Goal: Task Accomplishment & Management: Complete application form

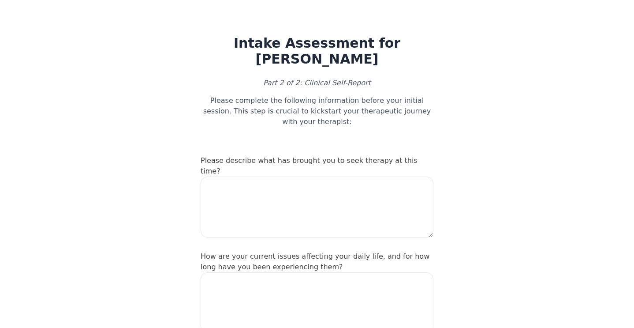
click at [300, 176] on textarea at bounding box center [317, 206] width 233 height 61
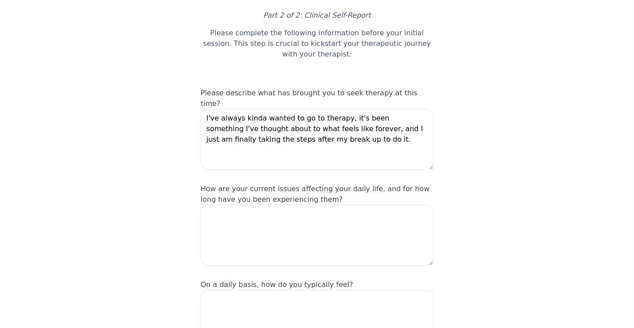
click at [263, 133] on textarea "I've always kinda wanted to go to therapy, it's been something I've thought abo…" at bounding box center [317, 139] width 233 height 61
type textarea "I've always kinda wanted to go to therapy, it's been something I've thought abo…"
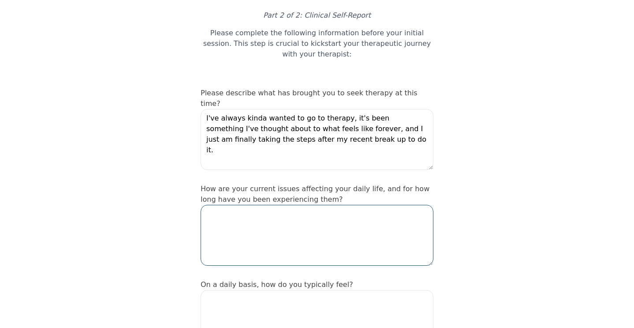
click at [242, 233] on textarea at bounding box center [317, 235] width 233 height 61
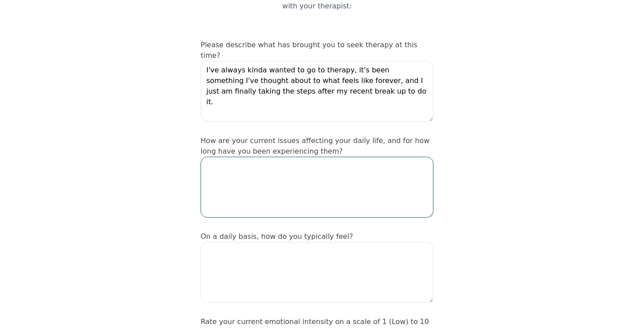
scroll to position [119, 0]
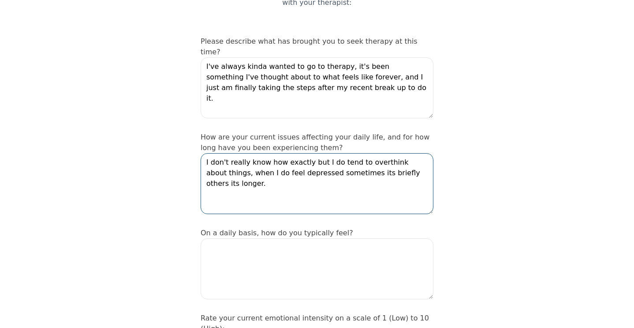
type textarea "I don't really know how exactly but I do tend to overthink about things, when I…"
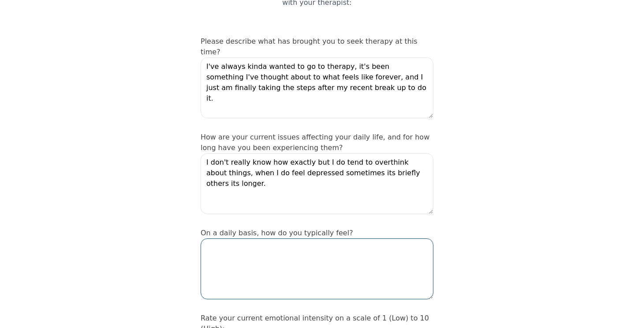
click at [275, 261] on textarea at bounding box center [317, 268] width 233 height 61
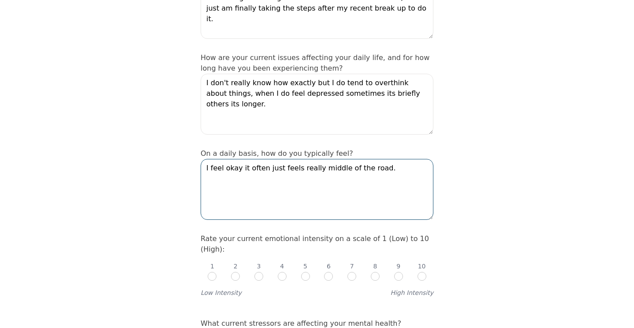
scroll to position [204, 0]
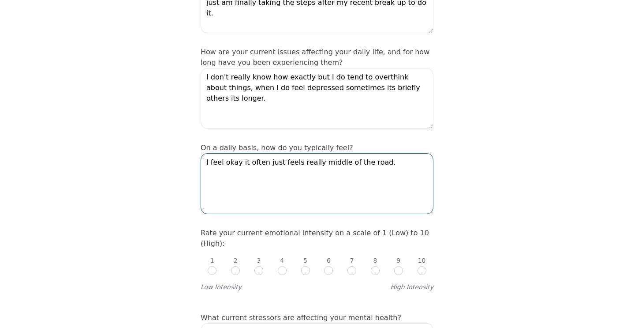
type textarea "I feel okay it often just feels really middle of the road."
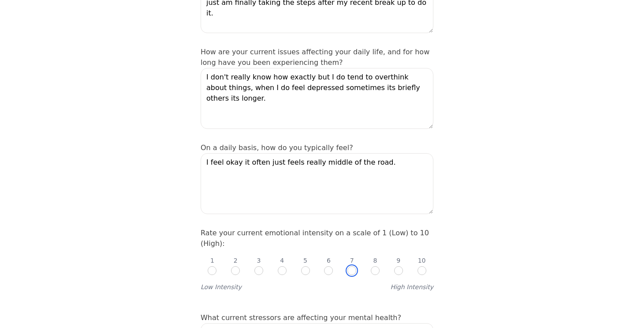
click at [351, 266] on input "radio" at bounding box center [351, 270] width 9 height 9
radio input "true"
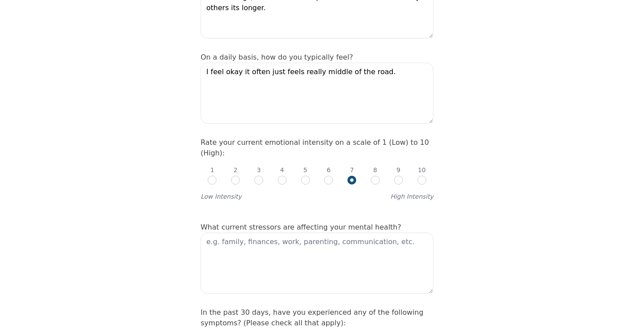
scroll to position [296, 0]
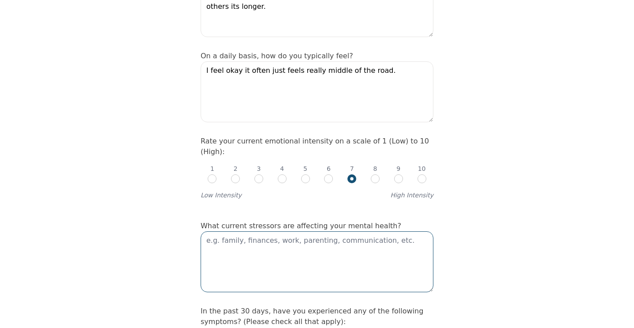
click at [347, 246] on textarea at bounding box center [317, 261] width 233 height 61
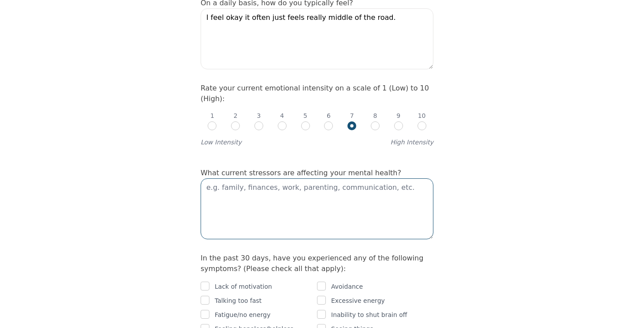
scroll to position [350, 0]
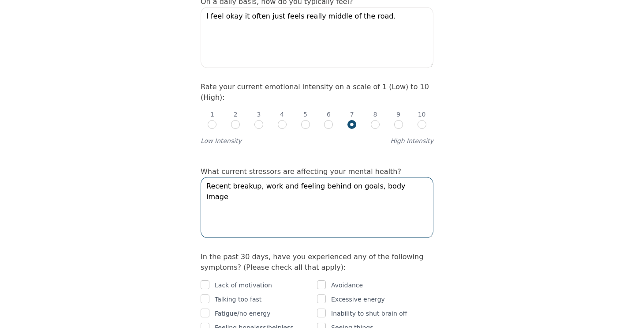
type textarea "Recent breakup, work and feeling behind on goals, body image"
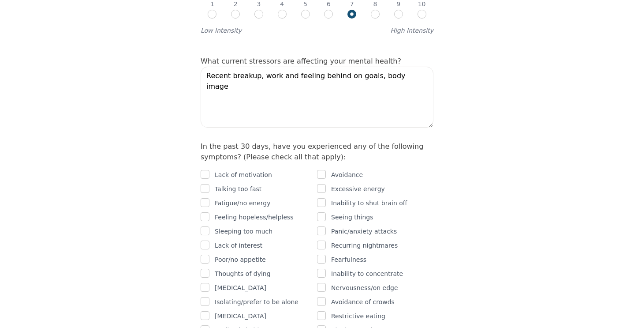
scroll to position [465, 0]
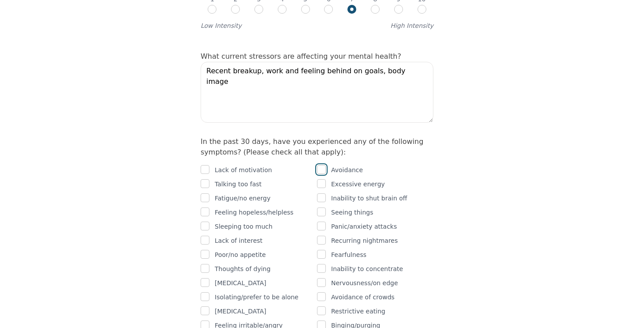
click at [325, 165] on input "checkbox" at bounding box center [321, 169] width 9 height 9
checkbox input "true"
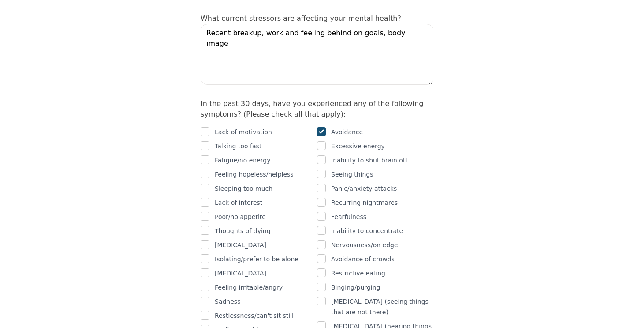
scroll to position [504, 0]
click at [207, 126] on input "checkbox" at bounding box center [205, 130] width 9 height 9
checkbox input "true"
click at [208, 197] on input "checkbox" at bounding box center [205, 201] width 9 height 9
click at [209, 197] on input "checkbox" at bounding box center [205, 201] width 9 height 9
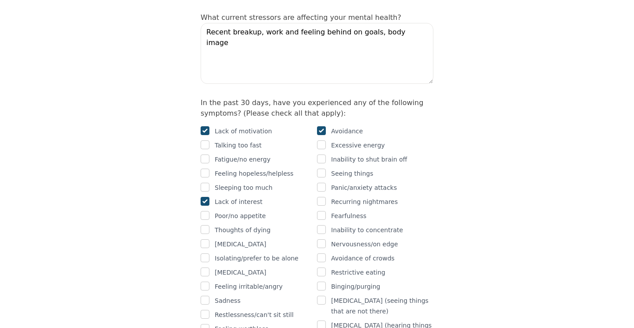
checkbox input "false"
click at [205, 154] on input "checkbox" at bounding box center [205, 158] width 9 height 9
checkbox input "true"
click at [206, 140] on input "checkbox" at bounding box center [205, 144] width 9 height 9
checkbox input "true"
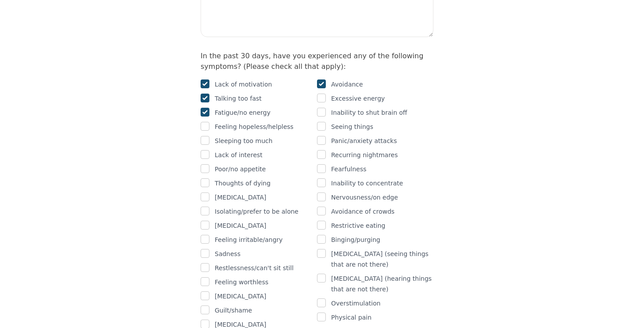
scroll to position [558, 0]
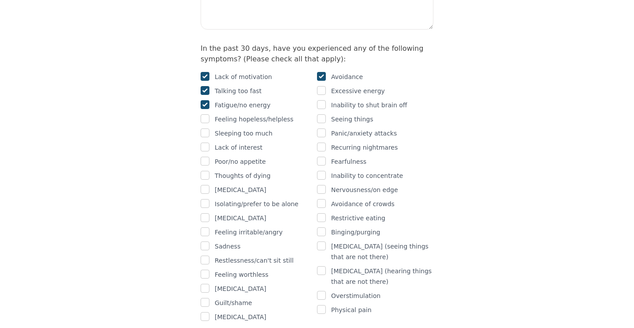
click at [218, 241] on p "Sadness" at bounding box center [228, 246] width 26 height 11
click at [212, 241] on div "Sadness" at bounding box center [259, 246] width 116 height 11
click at [207, 241] on input "checkbox" at bounding box center [205, 245] width 9 height 9
checkbox input "true"
click at [203, 213] on input "checkbox" at bounding box center [205, 217] width 9 height 9
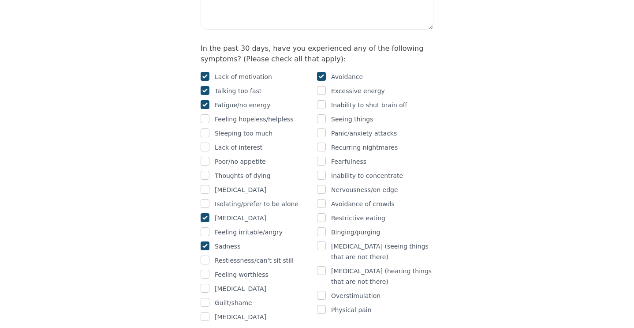
checkbox input "true"
click at [206, 269] on input "checkbox" at bounding box center [205, 273] width 9 height 9
checkbox input "true"
click at [325, 185] on input "checkbox" at bounding box center [321, 189] width 9 height 9
checkbox input "true"
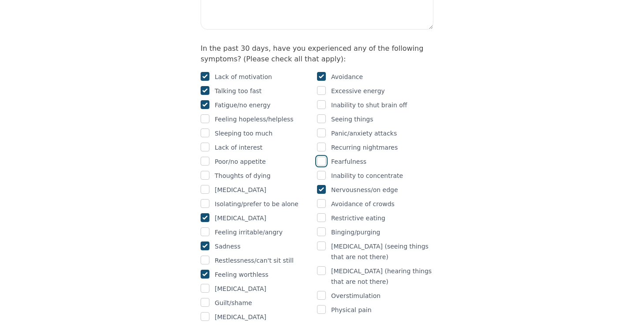
click at [321, 157] on input "checkbox" at bounding box center [321, 161] width 9 height 9
checkbox input "true"
click at [323, 100] on input "checkbox" at bounding box center [321, 104] width 9 height 9
checkbox input "true"
click at [319, 291] on input "checkbox" at bounding box center [321, 295] width 9 height 9
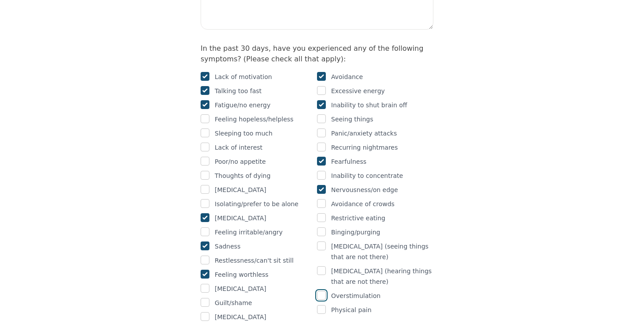
checkbox input "true"
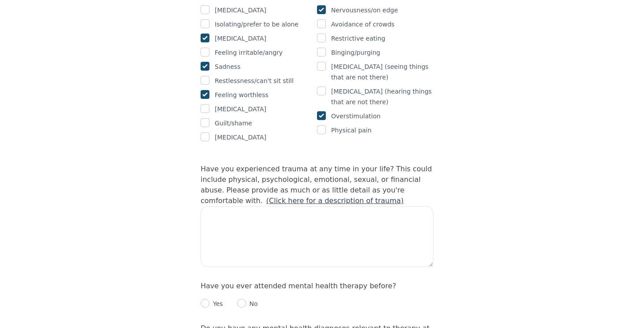
scroll to position [751, 0]
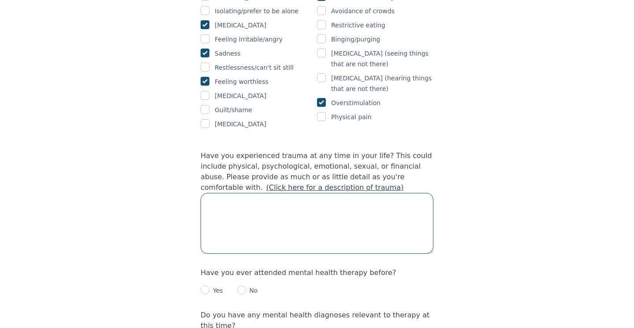
click at [315, 224] on textarea at bounding box center [317, 223] width 233 height 61
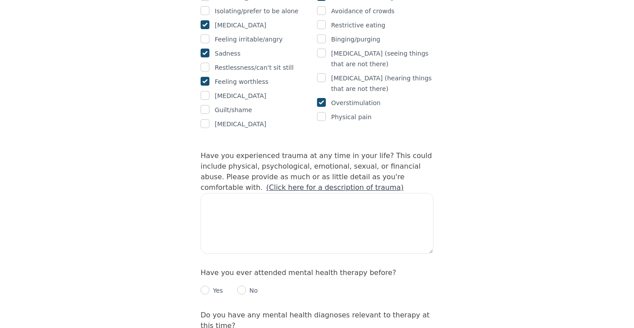
click at [576, 229] on div "Intake Assessment for [PERSON_NAME] Part 2 of 2: Clinical Self-Report Please co…" at bounding box center [317, 107] width 634 height 1644
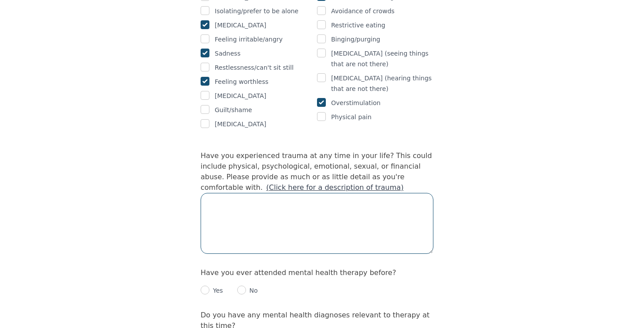
click at [398, 204] on textarea at bounding box center [317, 223] width 233 height 61
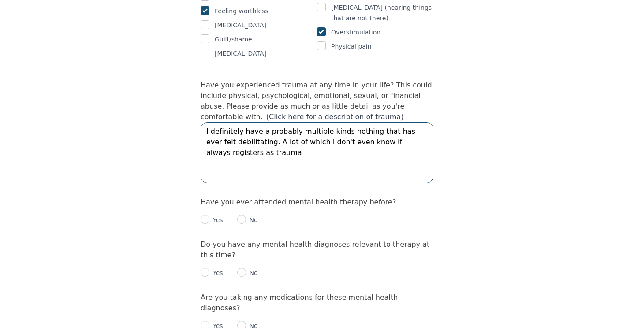
scroll to position [833, 0]
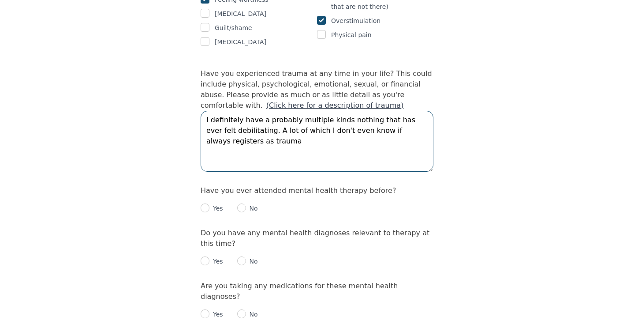
type textarea "I definitely have a probably multiple kinds nothing that has ever felt debilita…"
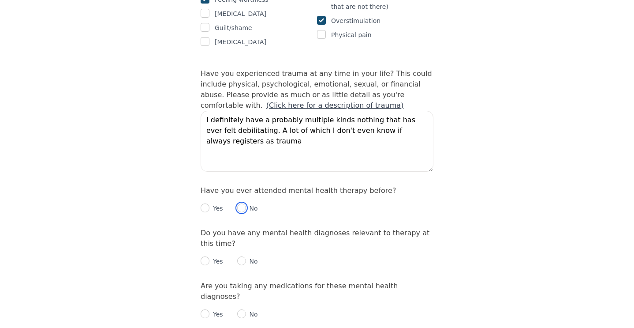
click at [240, 203] on input "radio" at bounding box center [241, 207] width 9 height 9
radio input "true"
click at [246, 257] on p "No" at bounding box center [252, 261] width 12 height 9
click at [245, 256] on input "radio" at bounding box center [241, 260] width 9 height 9
radio input "true"
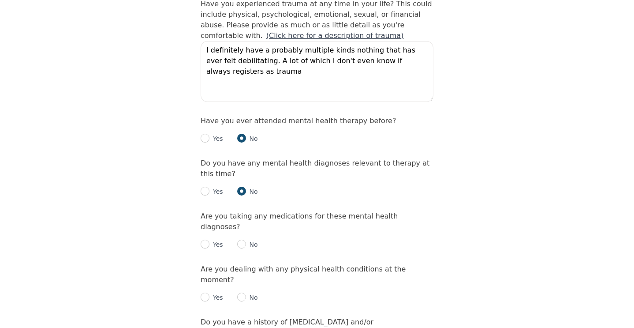
scroll to position [905, 0]
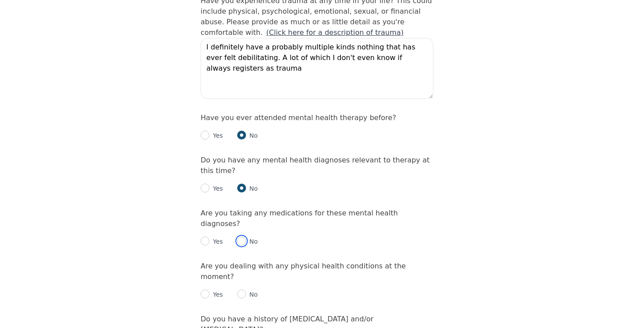
click at [245, 236] on input "radio" at bounding box center [241, 240] width 9 height 9
radio input "true"
click at [244, 289] on input "radio" at bounding box center [241, 293] width 9 height 9
radio input "true"
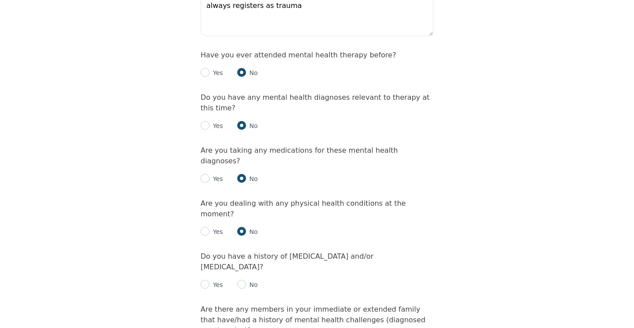
scroll to position [974, 0]
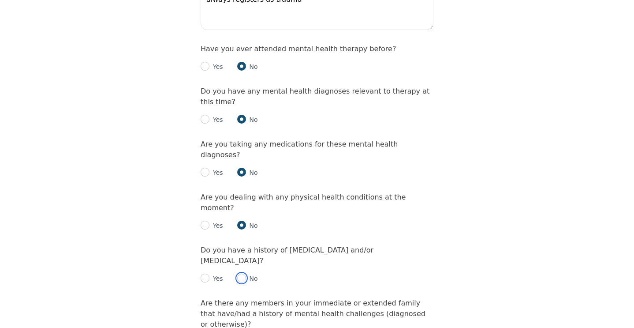
click at [241, 273] on input "radio" at bounding box center [241, 277] width 9 height 9
radio input "true"
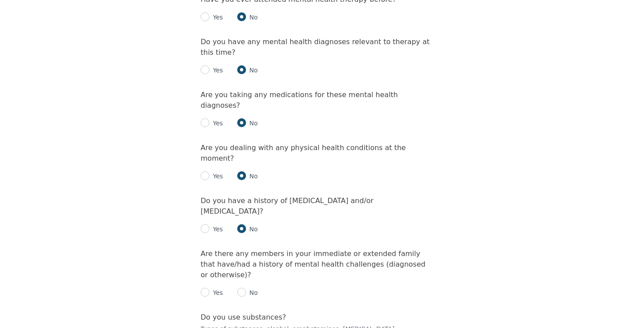
scroll to position [1036, 0]
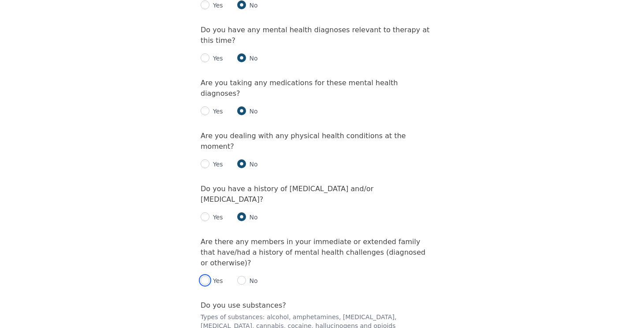
click at [207, 276] on input "radio" at bounding box center [205, 280] width 9 height 9
radio input "true"
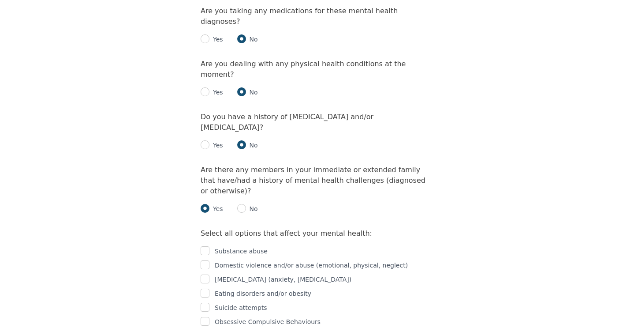
scroll to position [1108, 0]
click at [205, 274] on input "checkbox" at bounding box center [205, 278] width 9 height 9
checkbox input "true"
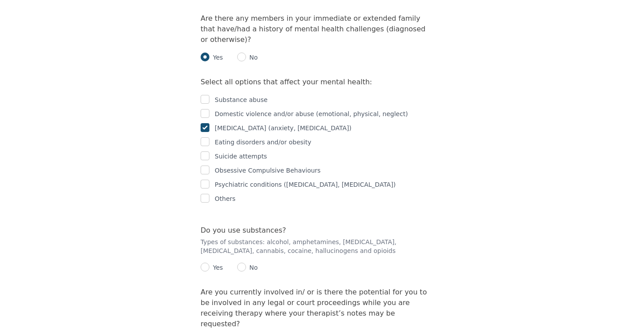
scroll to position [1259, 0]
click at [206, 137] on input "checkbox" at bounding box center [205, 141] width 9 height 9
checkbox input "true"
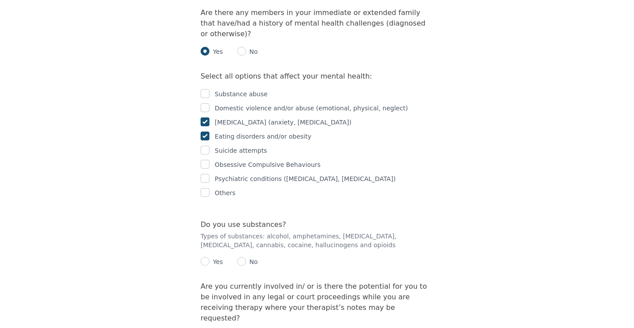
scroll to position [1267, 0]
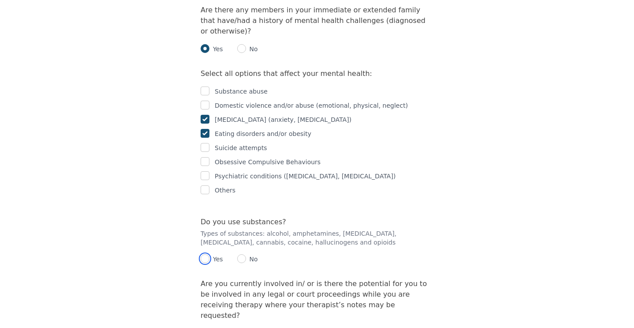
click at [207, 254] on input "radio" at bounding box center [205, 258] width 9 height 9
radio input "true"
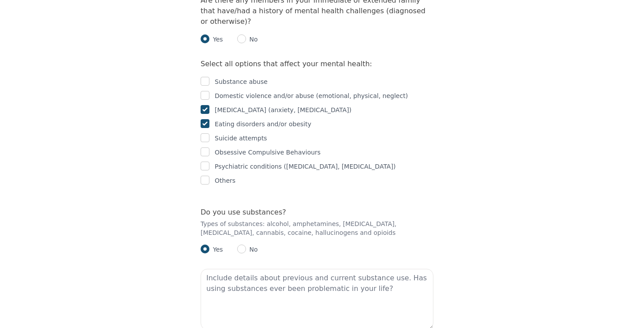
scroll to position [1282, 0]
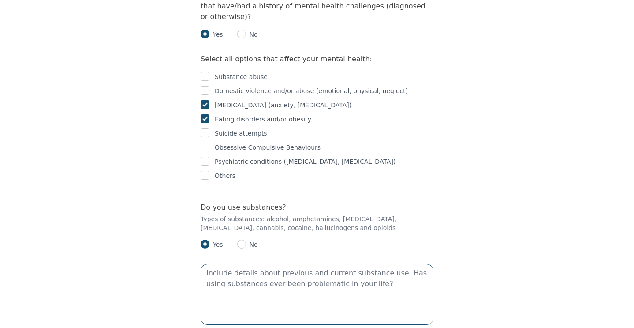
click at [242, 264] on textarea at bounding box center [317, 294] width 233 height 61
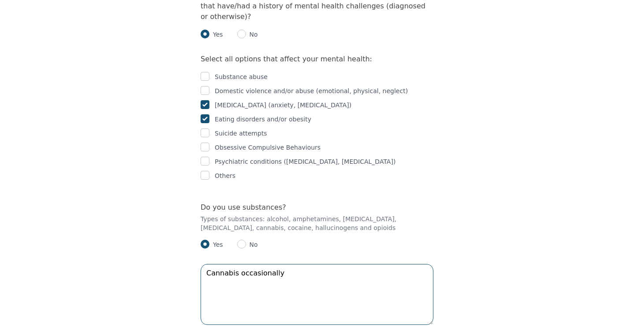
type textarea "Cannabis occasionally"
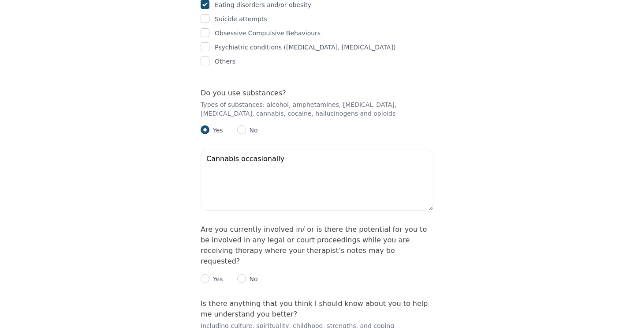
scroll to position [1399, 0]
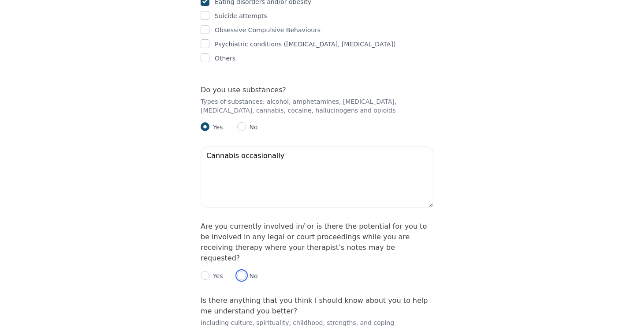
click at [244, 271] on input "radio" at bounding box center [241, 275] width 9 height 9
radio input "true"
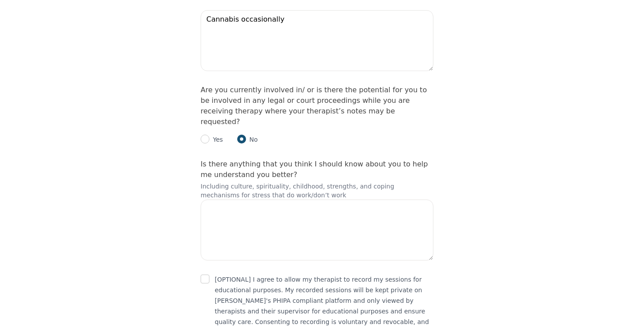
scroll to position [1543, 0]
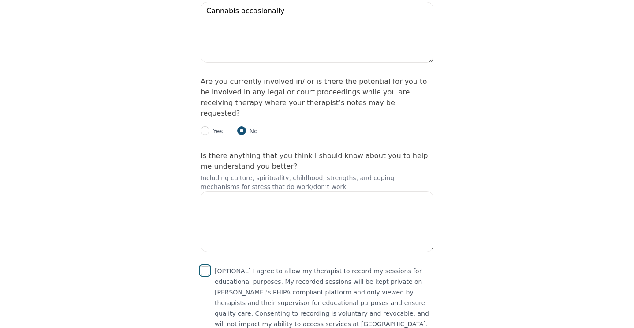
click at [208, 266] on input "checkbox" at bounding box center [205, 270] width 9 height 9
click at [209, 265] on div "[OPTIONAL] I agree to allow my therapist to record my sessions for educational …" at bounding box center [317, 296] width 233 height 63
click at [205, 266] on input "checkbox" at bounding box center [205, 270] width 9 height 9
checkbox input "false"
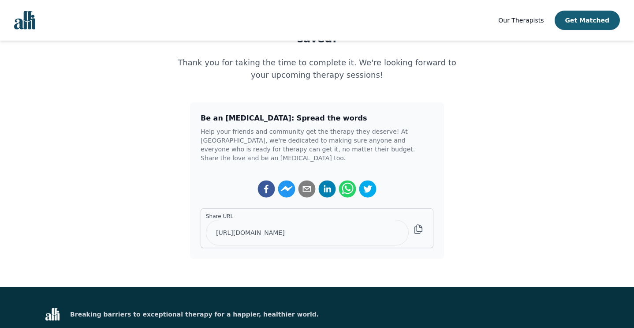
scroll to position [150, 0]
